Goal: Check status: Check status

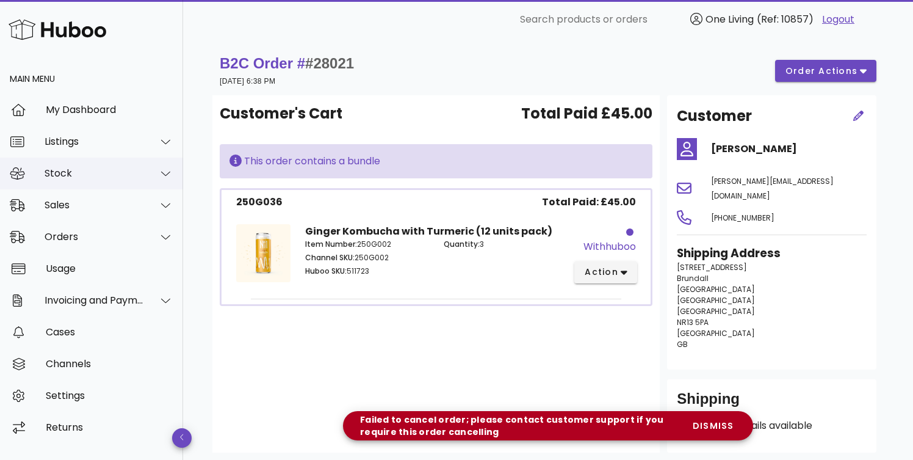
click at [100, 168] on div "Stock" at bounding box center [94, 173] width 99 height 12
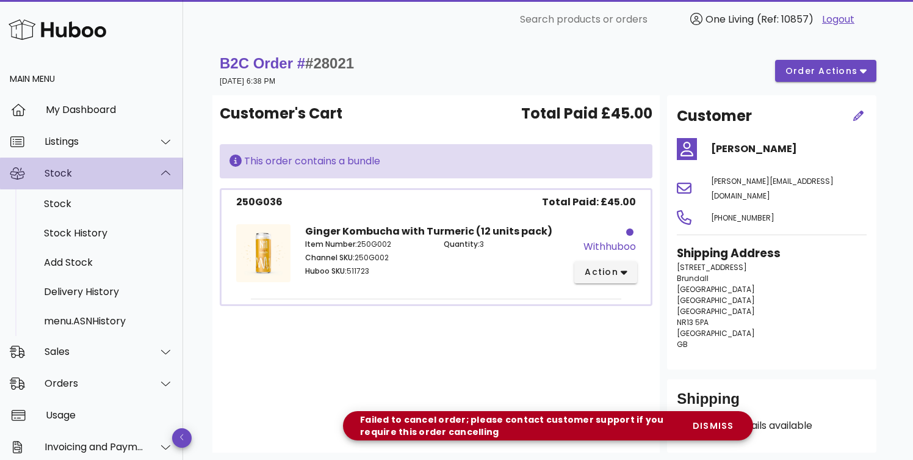
click at [100, 168] on div "Stock" at bounding box center [94, 173] width 99 height 12
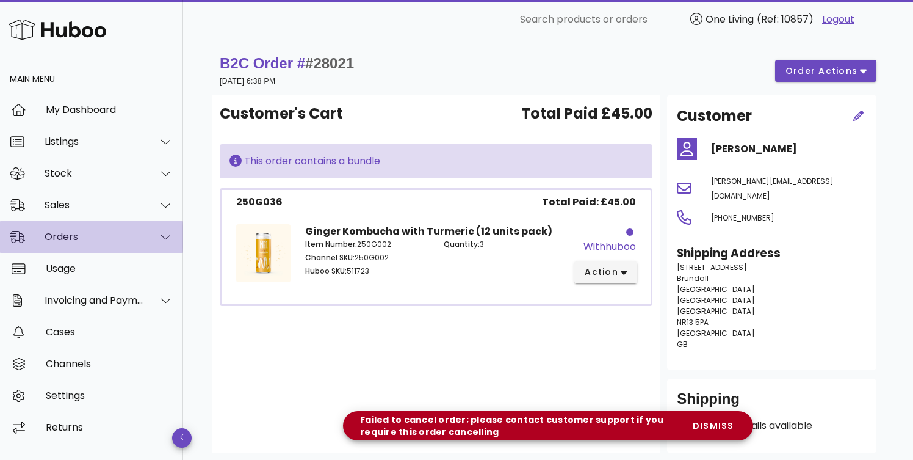
click at [137, 244] on div "Orders" at bounding box center [91, 237] width 183 height 32
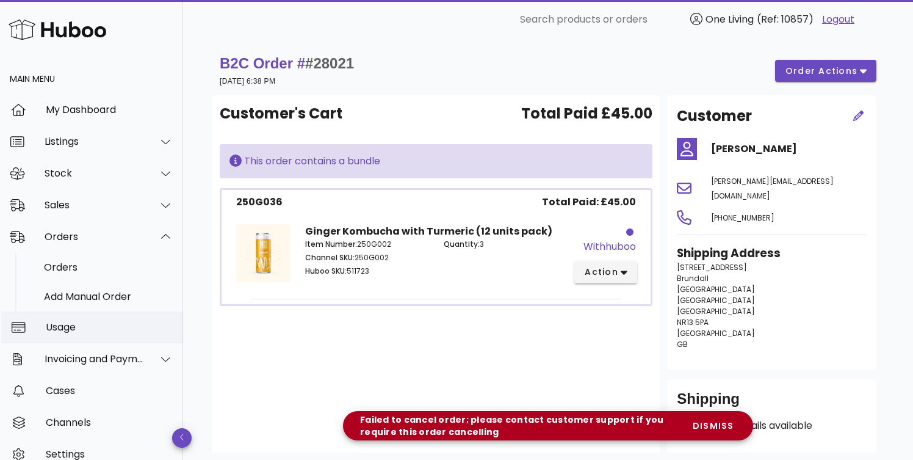
scroll to position [29, 0]
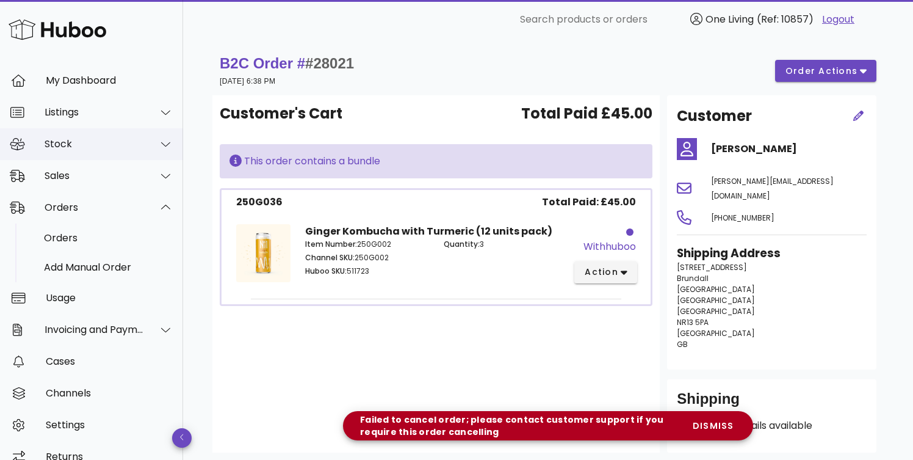
click at [158, 144] on div at bounding box center [165, 144] width 15 height 11
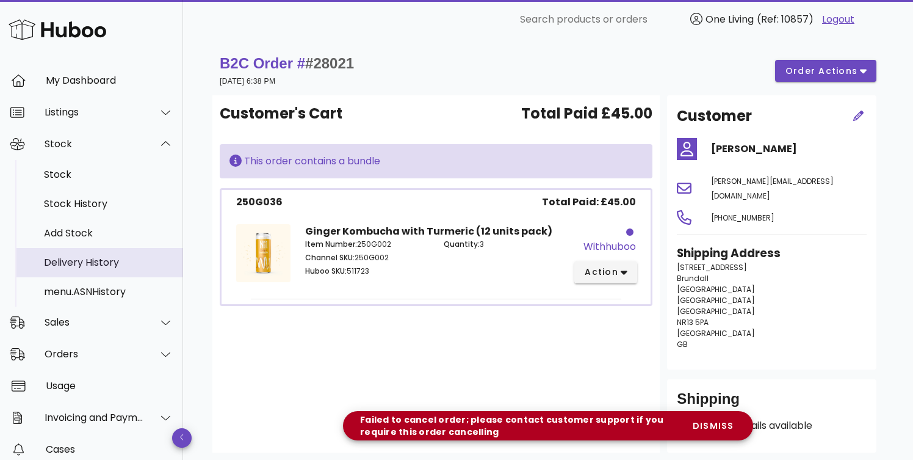
click at [137, 270] on div "Delivery History" at bounding box center [108, 262] width 129 height 26
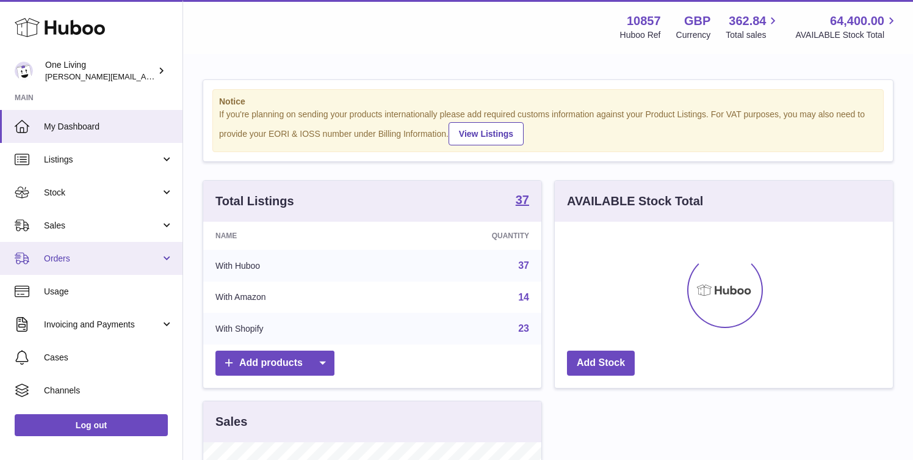
scroll to position [190, 338]
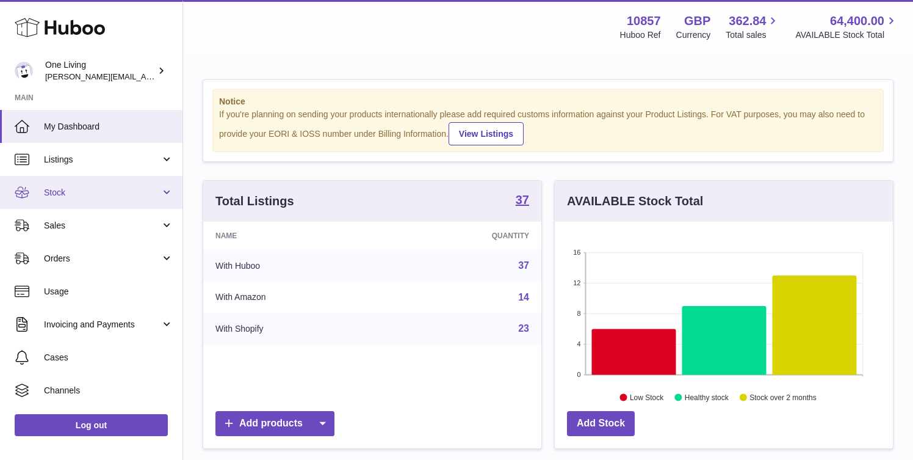
click at [137, 194] on span "Stock" at bounding box center [102, 193] width 117 height 12
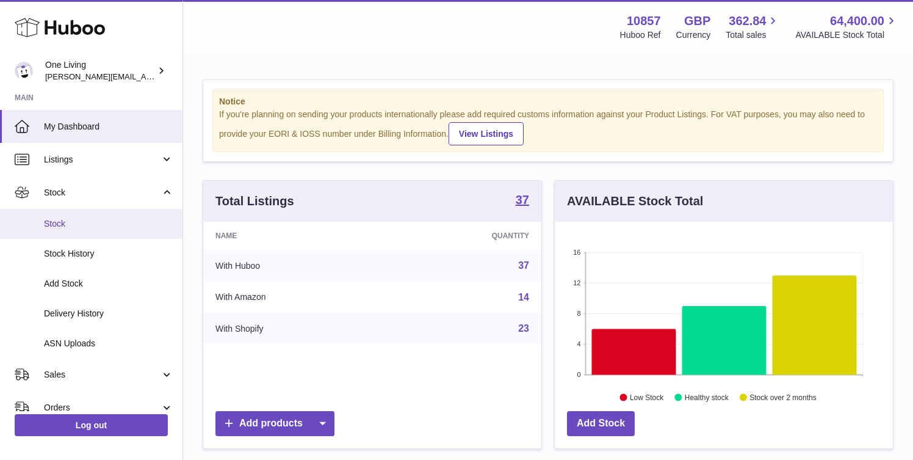
click at [134, 225] on span "Stock" at bounding box center [108, 224] width 129 height 12
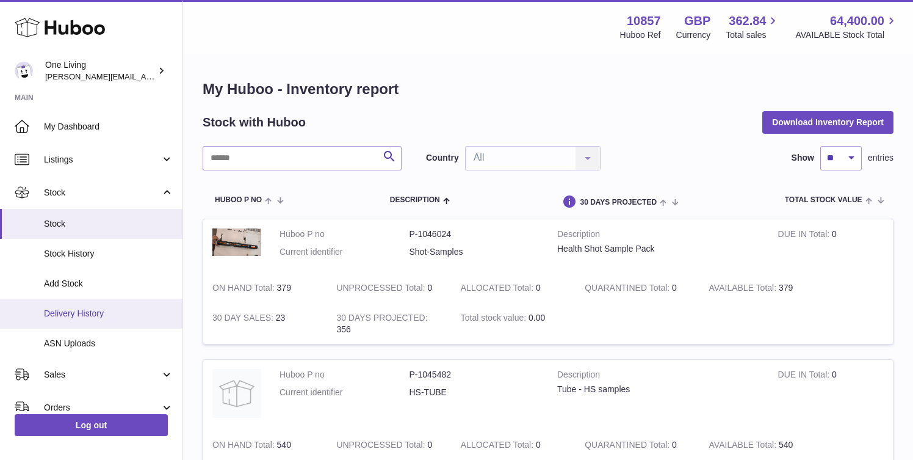
click at [131, 316] on span "Delivery History" at bounding box center [108, 314] width 129 height 12
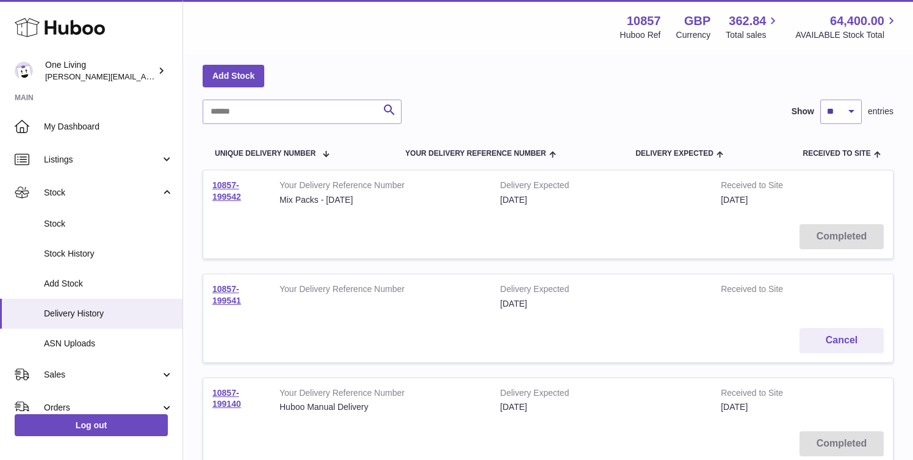
scroll to position [53, 0]
click at [223, 283] on link "10857-199541" at bounding box center [226, 293] width 29 height 21
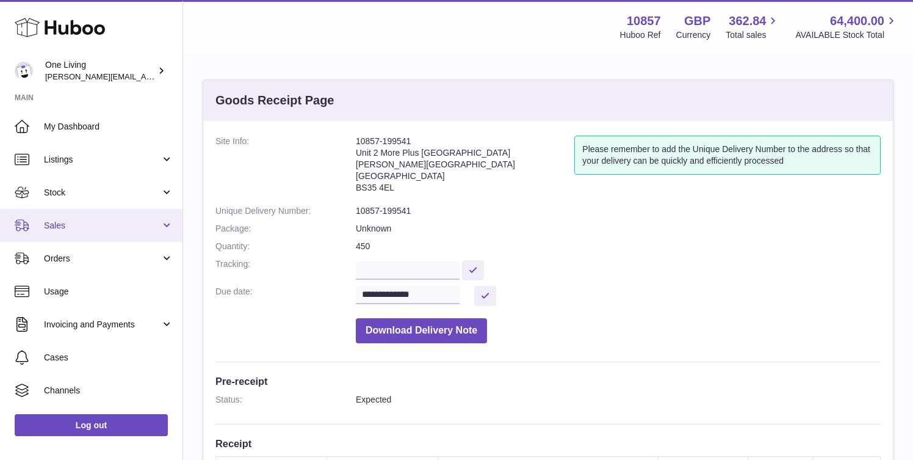
click at [110, 224] on span "Sales" at bounding box center [102, 226] width 117 height 12
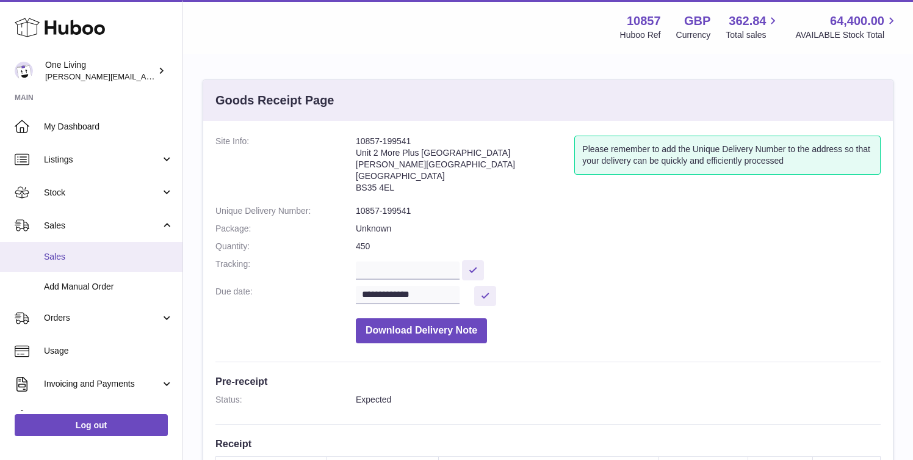
click at [114, 267] on link "Sales" at bounding box center [91, 257] width 183 height 30
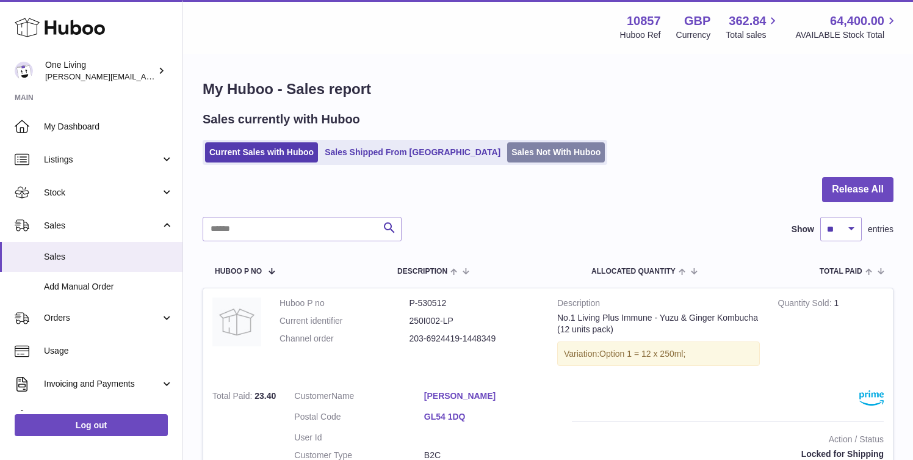
click at [507, 148] on link "Sales Not With Huboo" at bounding box center [556, 152] width 98 height 20
